Goal: Task Accomplishment & Management: Manage account settings

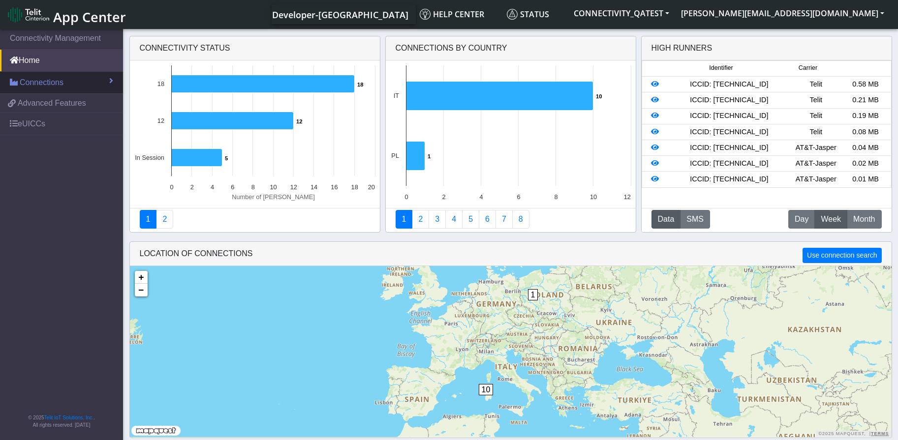
click at [31, 82] on span "Connections" at bounding box center [42, 83] width 44 height 12
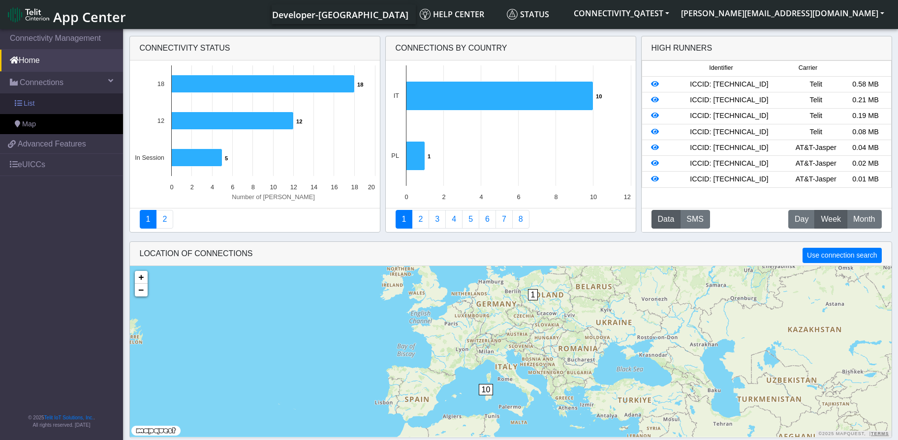
click at [39, 106] on link "List" at bounding box center [61, 103] width 123 height 21
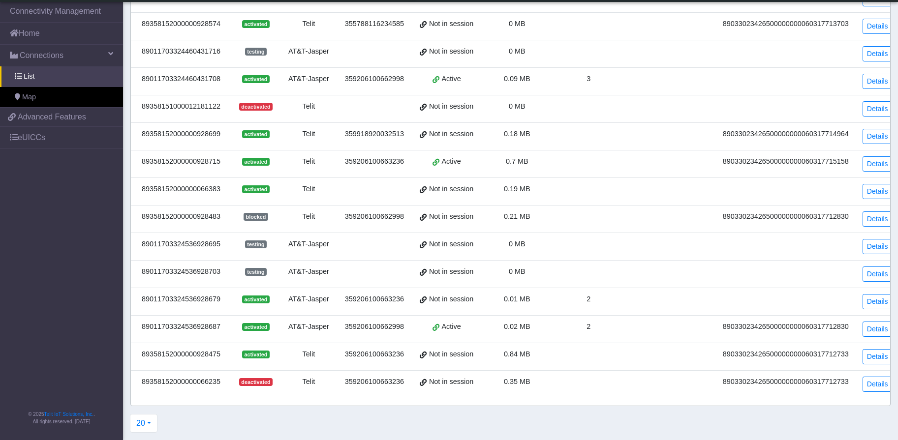
scroll to position [195, 0]
click at [210, 353] on div "89358152000000928475" at bounding box center [181, 354] width 89 height 11
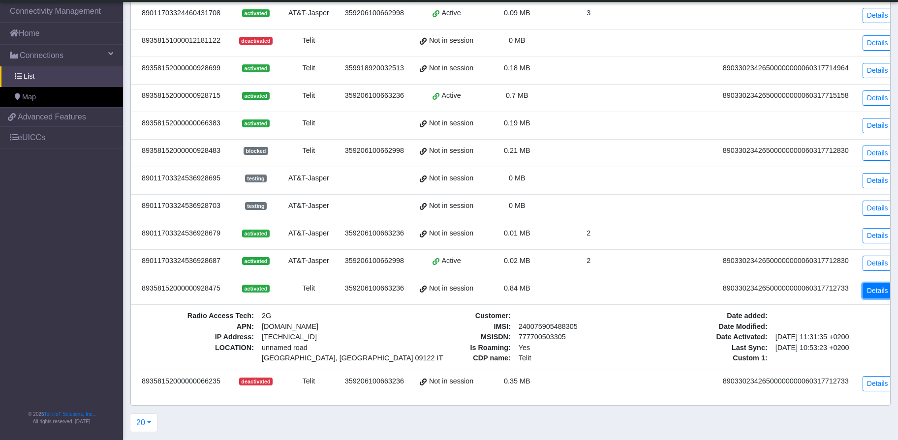
click at [864, 283] on link "Details" at bounding box center [877, 290] width 30 height 15
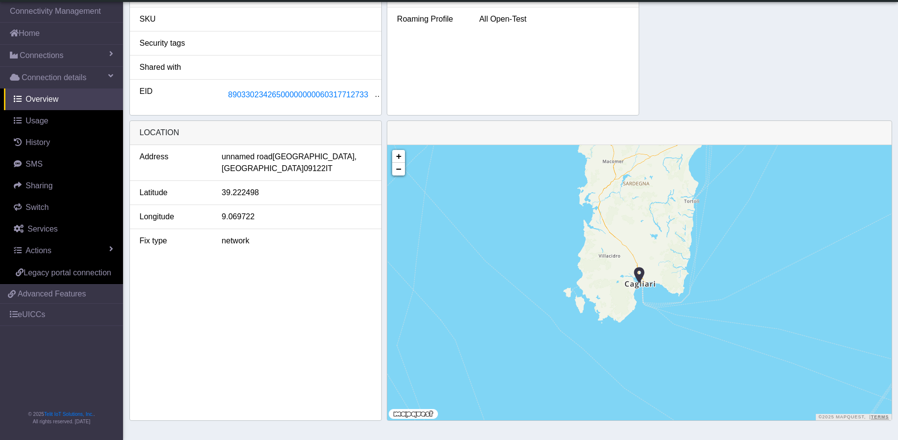
scroll to position [115, 0]
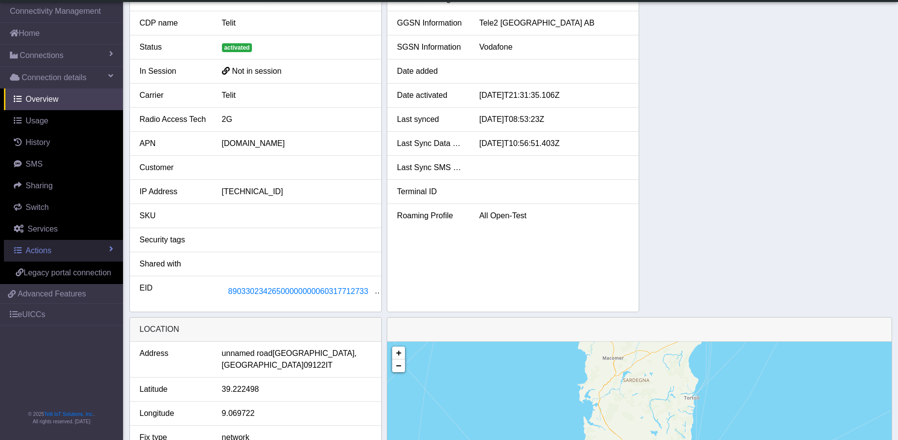
click at [56, 257] on link "Actions" at bounding box center [63, 251] width 119 height 22
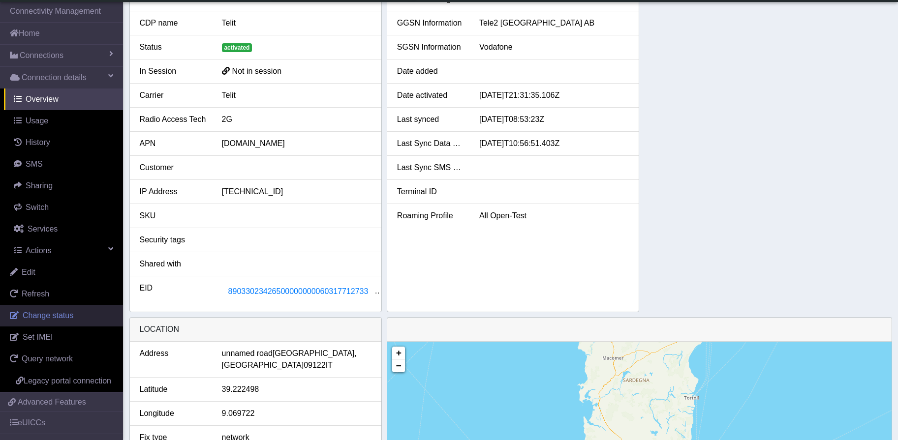
click at [69, 319] on span "Change status" at bounding box center [48, 315] width 51 height 8
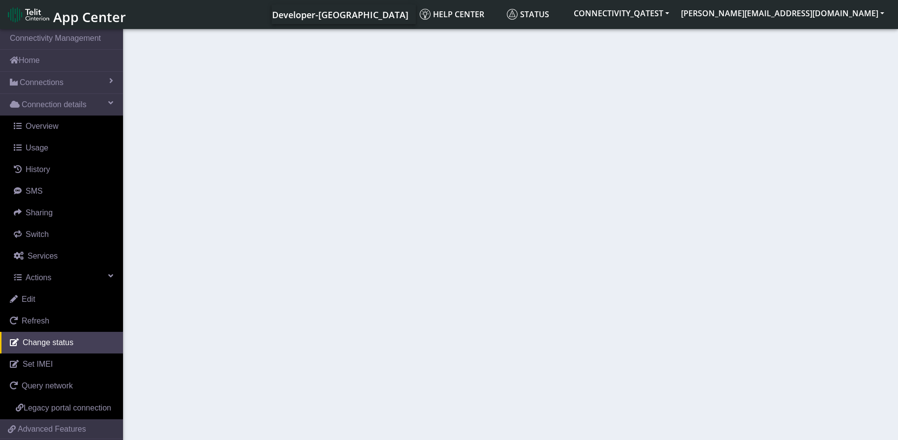
select select "activated"
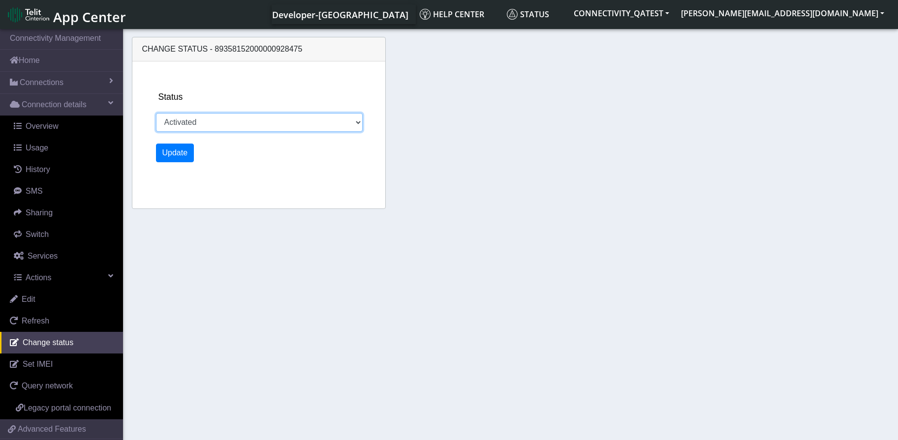
click at [261, 126] on select "Activated Deactivated" at bounding box center [259, 122] width 207 height 19
click at [320, 114] on div "Status Activated Deactivated" at bounding box center [271, 111] width 230 height 41
click at [320, 118] on select "Activated Deactivated" at bounding box center [259, 122] width 207 height 19
click at [761, 177] on div "Change status - 89358152000000928475 Status Activated Deactivated Update" at bounding box center [510, 124] width 763 height 185
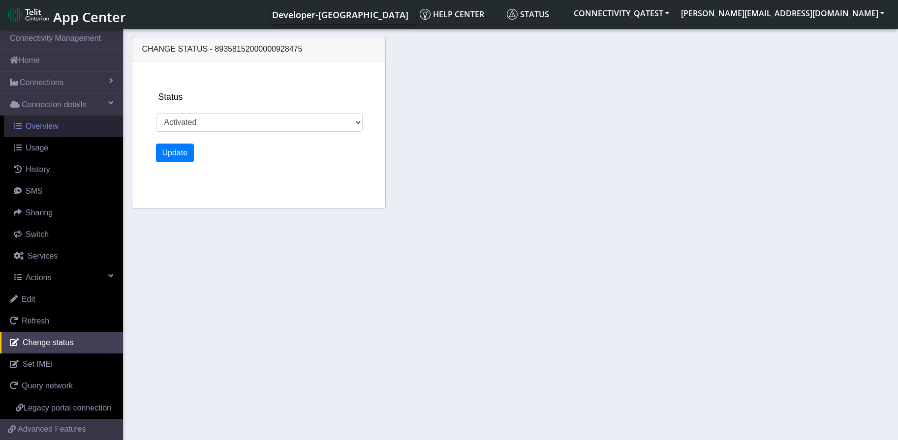
click at [52, 125] on span "Overview" at bounding box center [42, 126] width 33 height 8
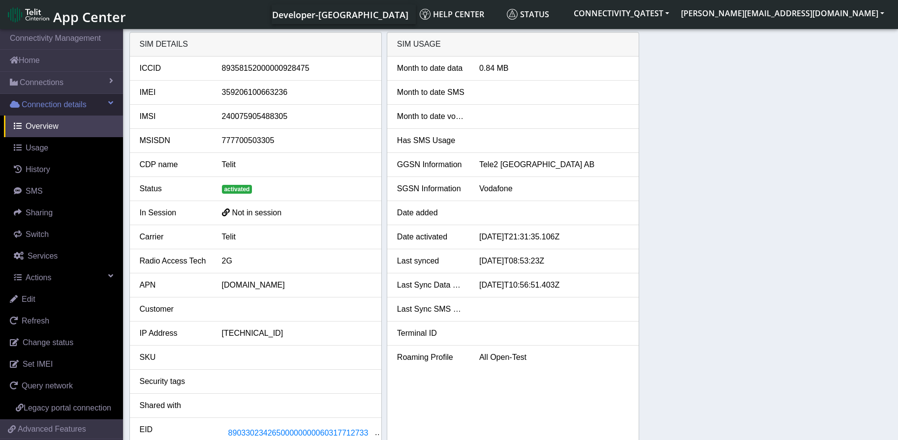
click at [46, 108] on span "Connection details" at bounding box center [54, 105] width 65 height 12
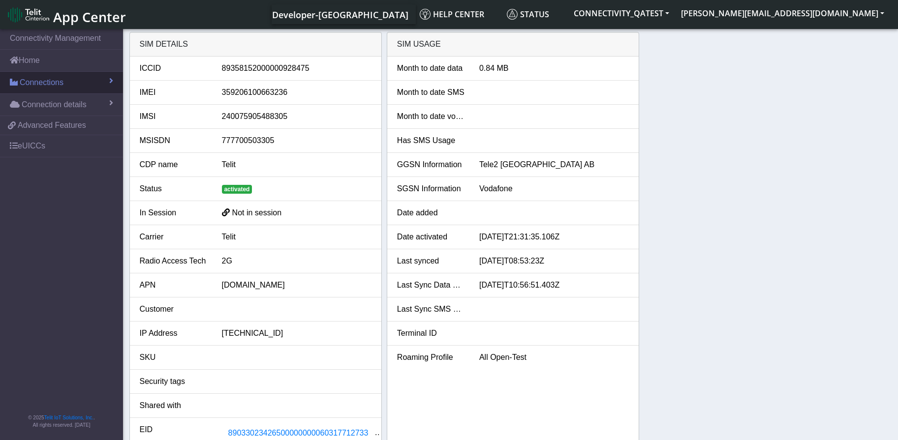
click at [47, 87] on span "Connections" at bounding box center [42, 83] width 44 height 12
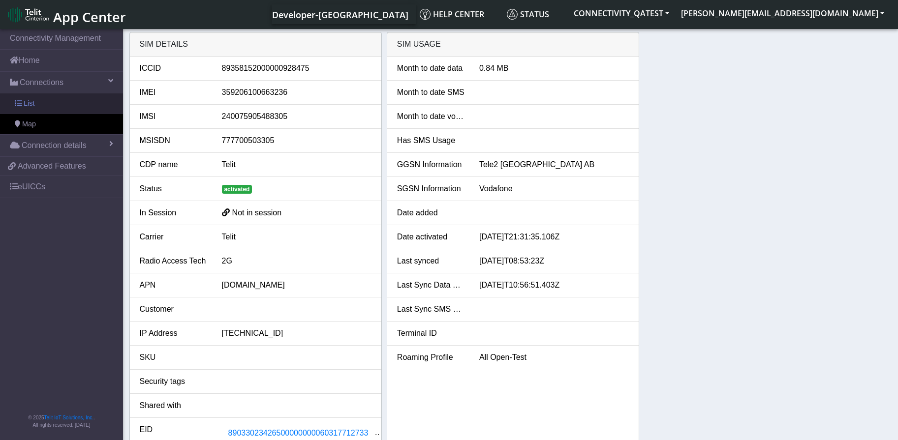
click at [50, 104] on link "List" at bounding box center [61, 103] width 123 height 21
